Goal: Information Seeking & Learning: Learn about a topic

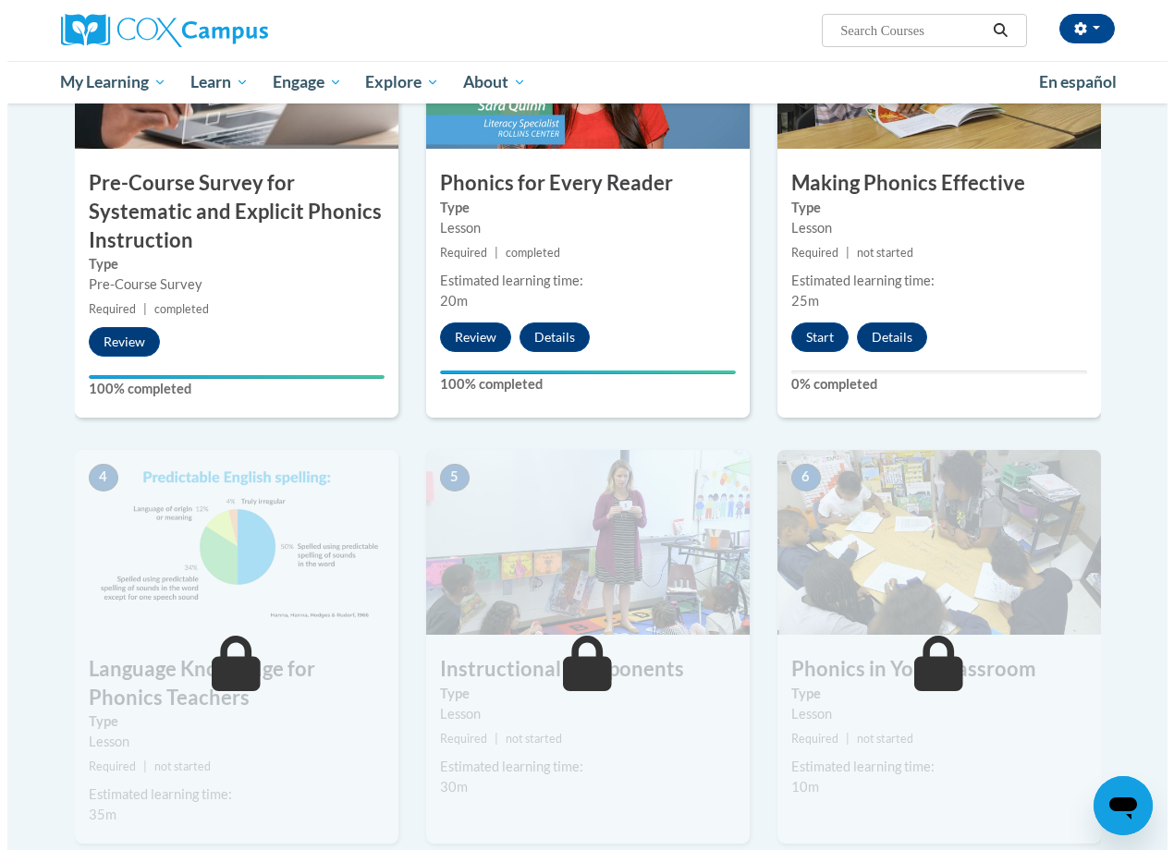
scroll to position [560, 0]
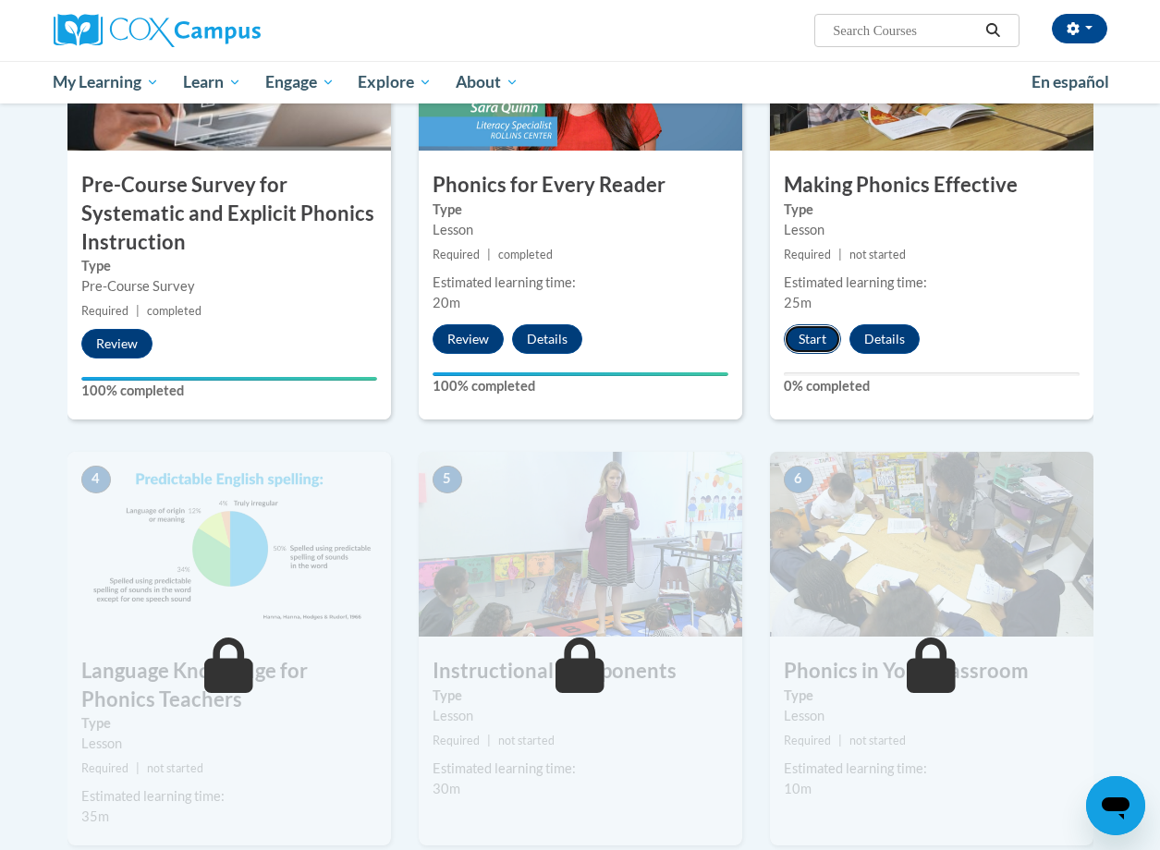
click at [827, 335] on button "Start" at bounding box center [812, 339] width 57 height 30
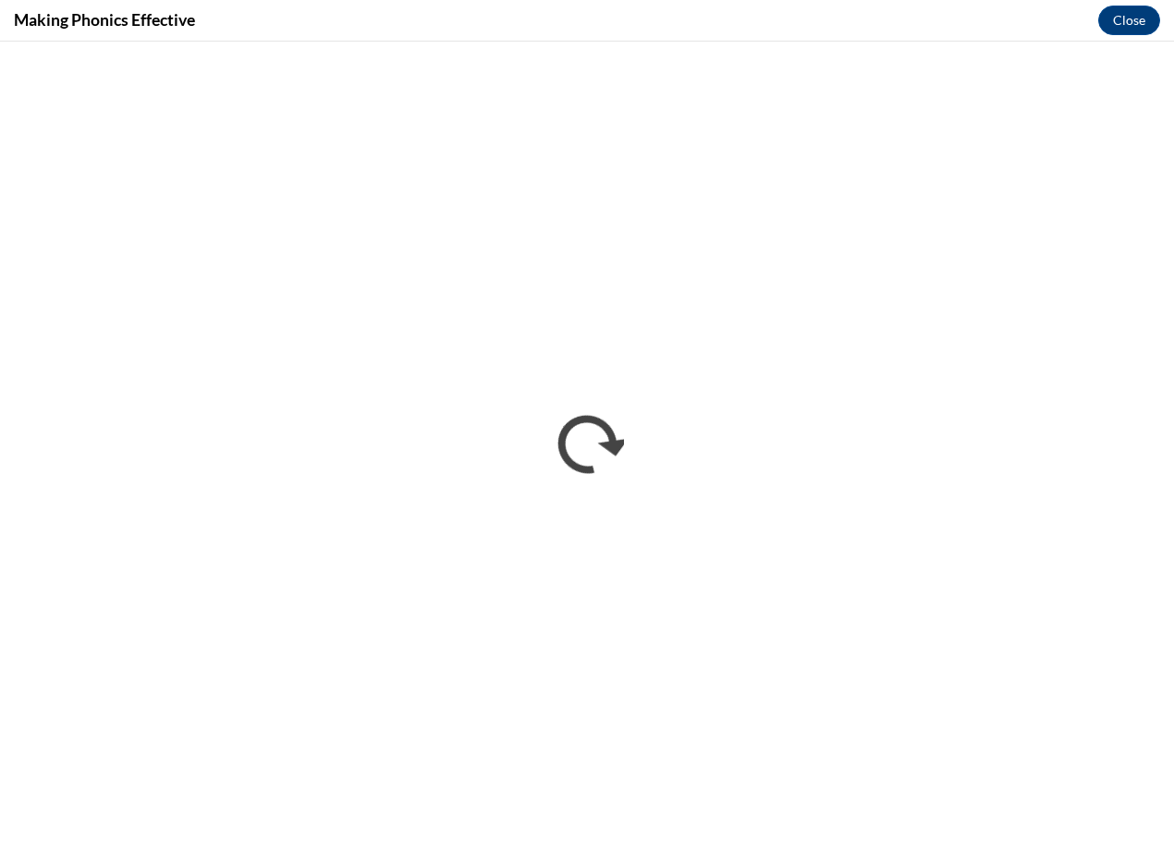
scroll to position [0, 0]
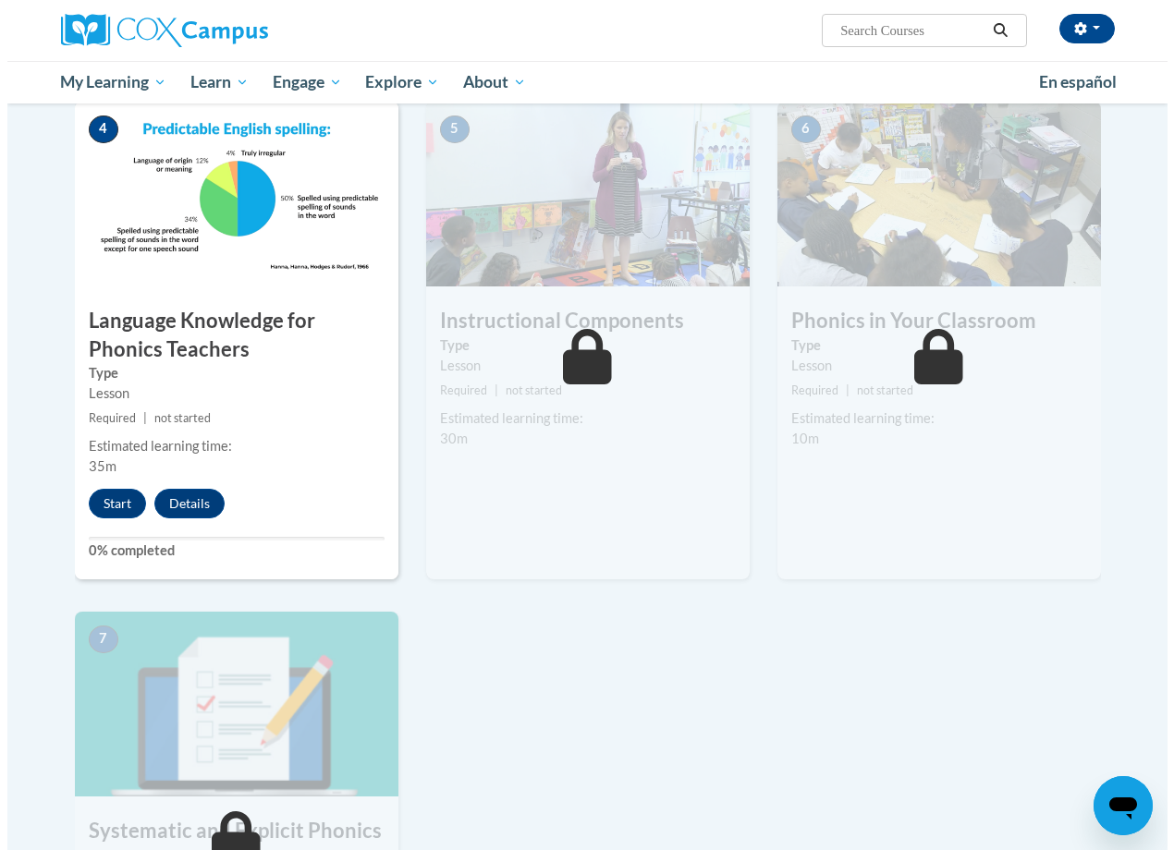
scroll to position [924, 0]
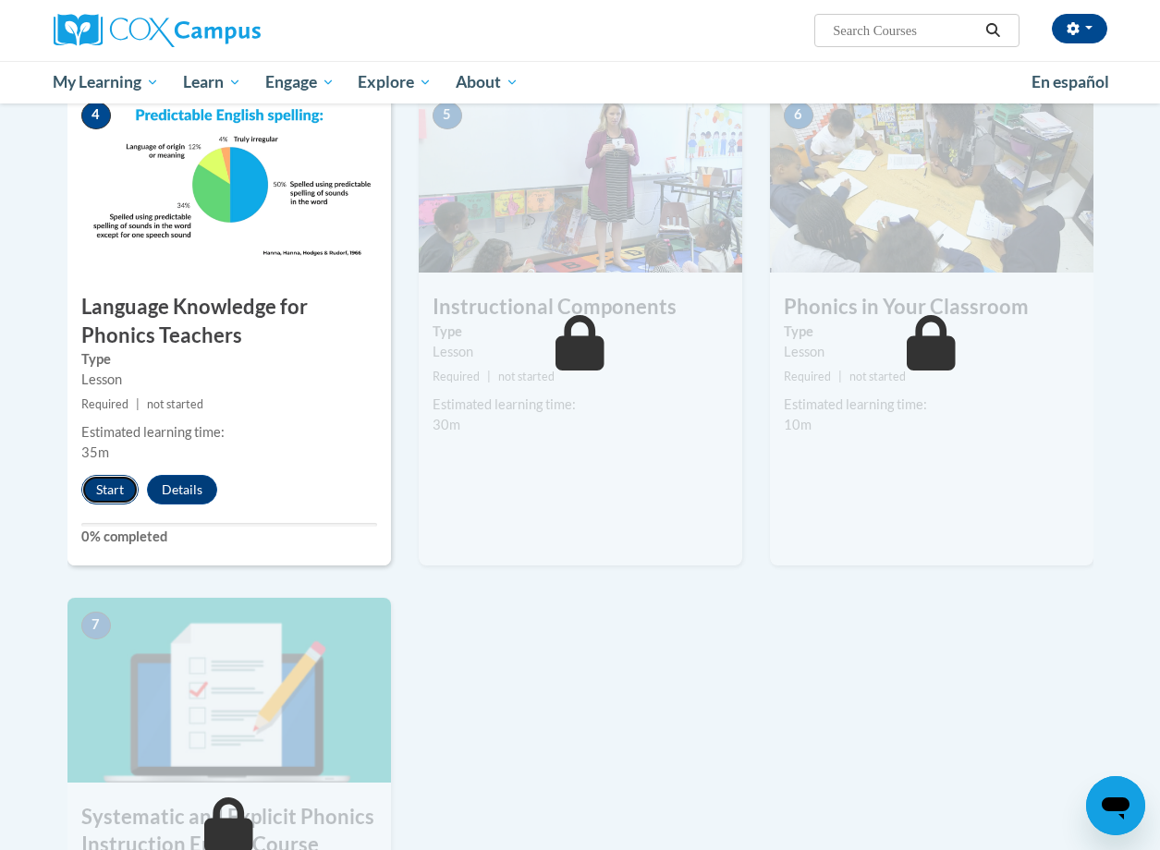
click at [116, 485] on button "Start" at bounding box center [109, 490] width 57 height 30
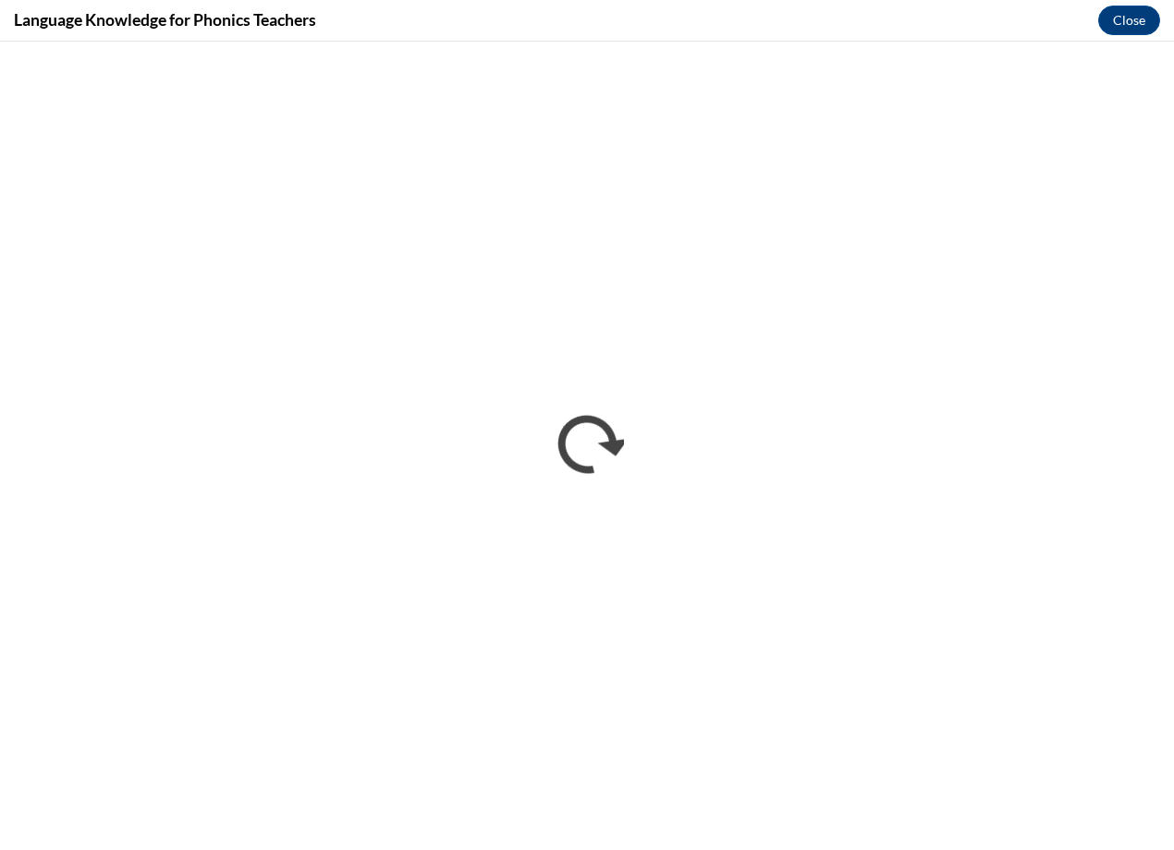
scroll to position [0, 0]
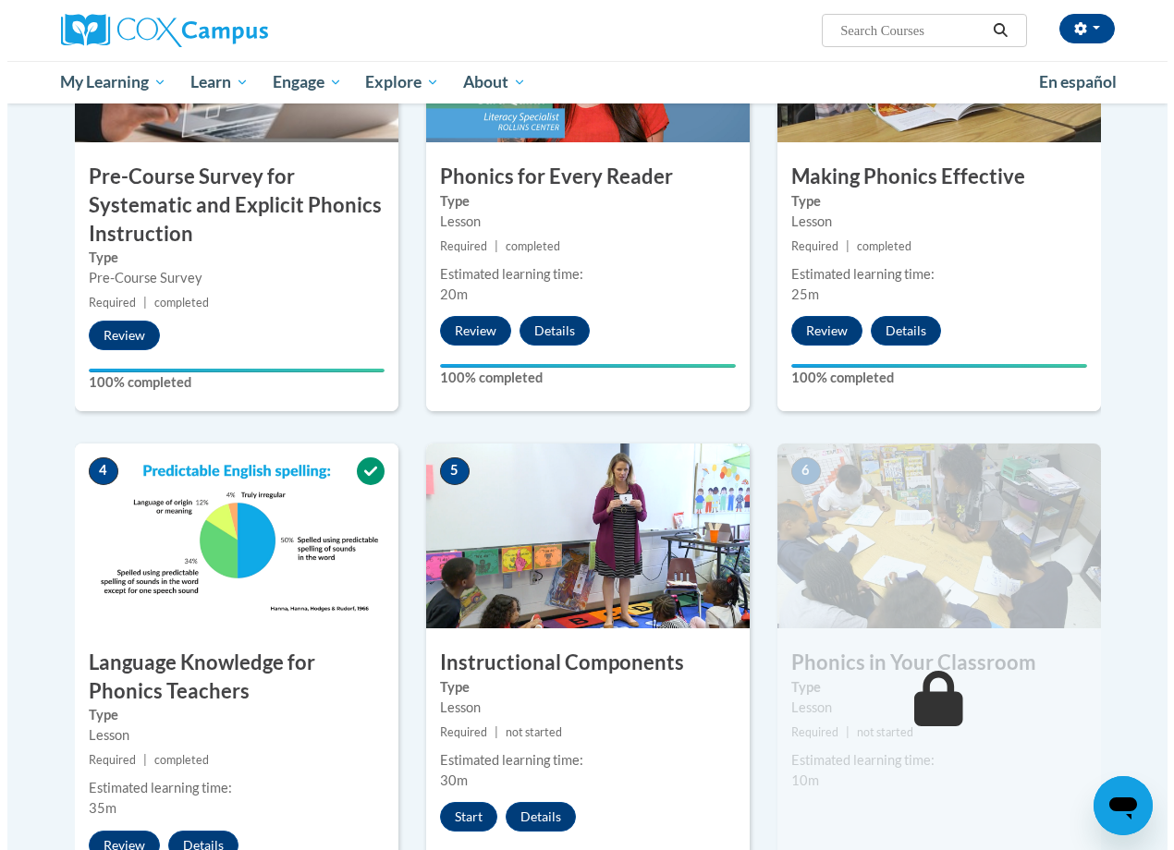
scroll to position [803, 0]
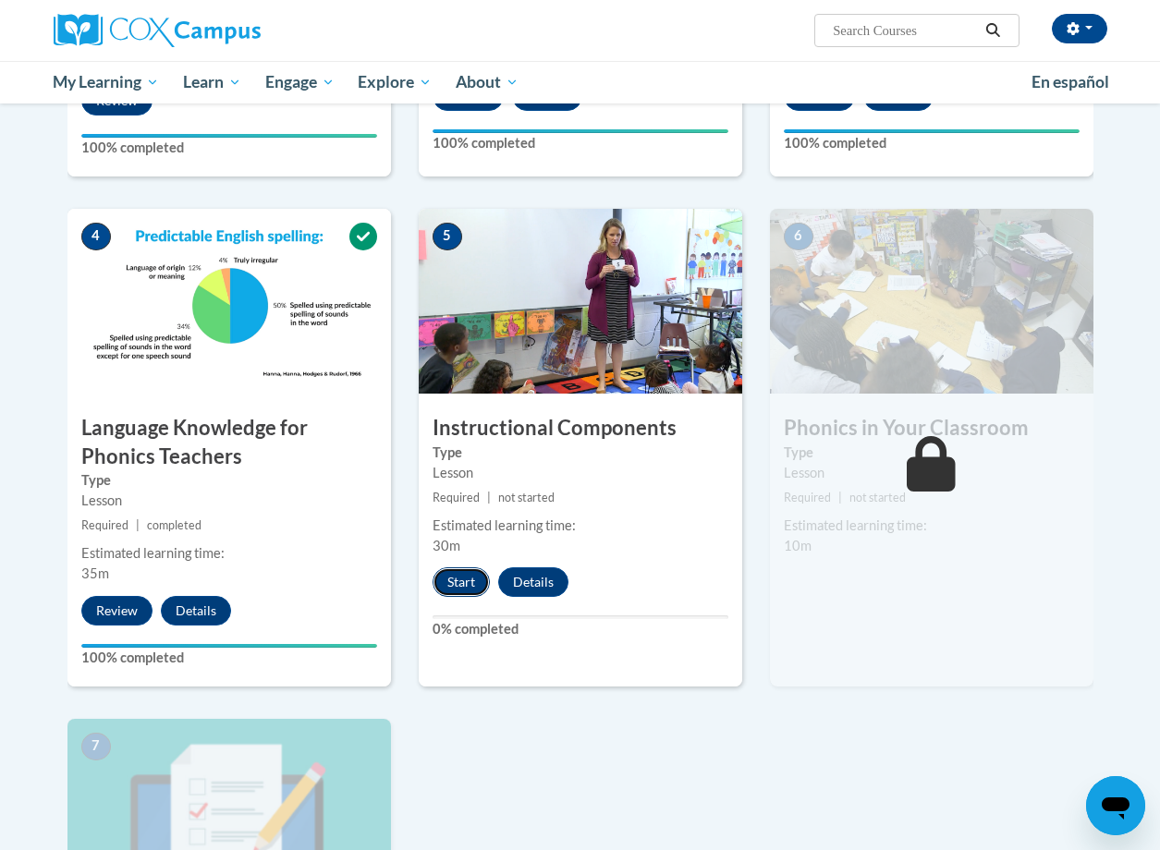
click at [466, 578] on button "Start" at bounding box center [460, 582] width 57 height 30
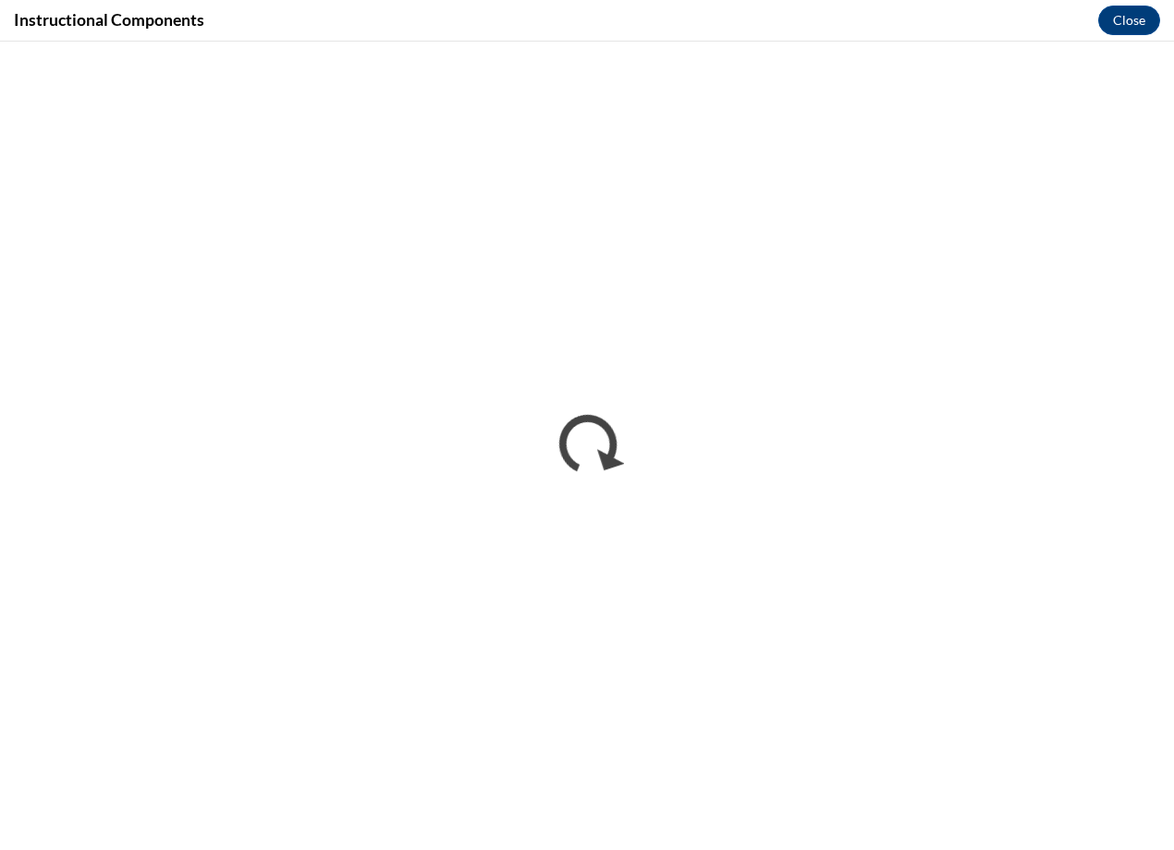
scroll to position [0, 0]
